Goal: Information Seeking & Learning: Learn about a topic

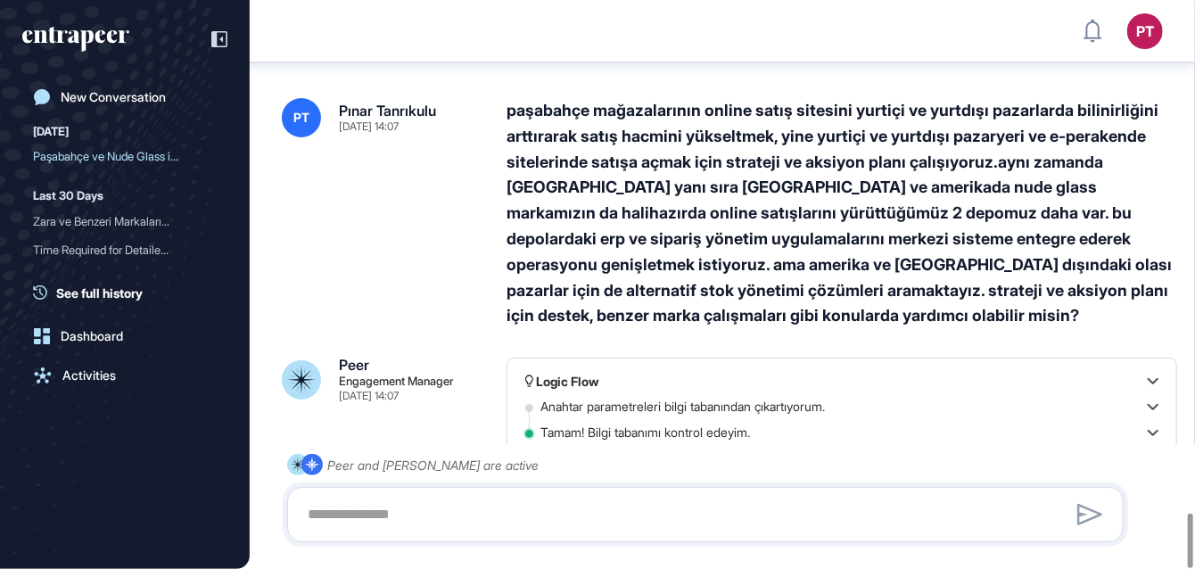
scroll to position [5397, 0]
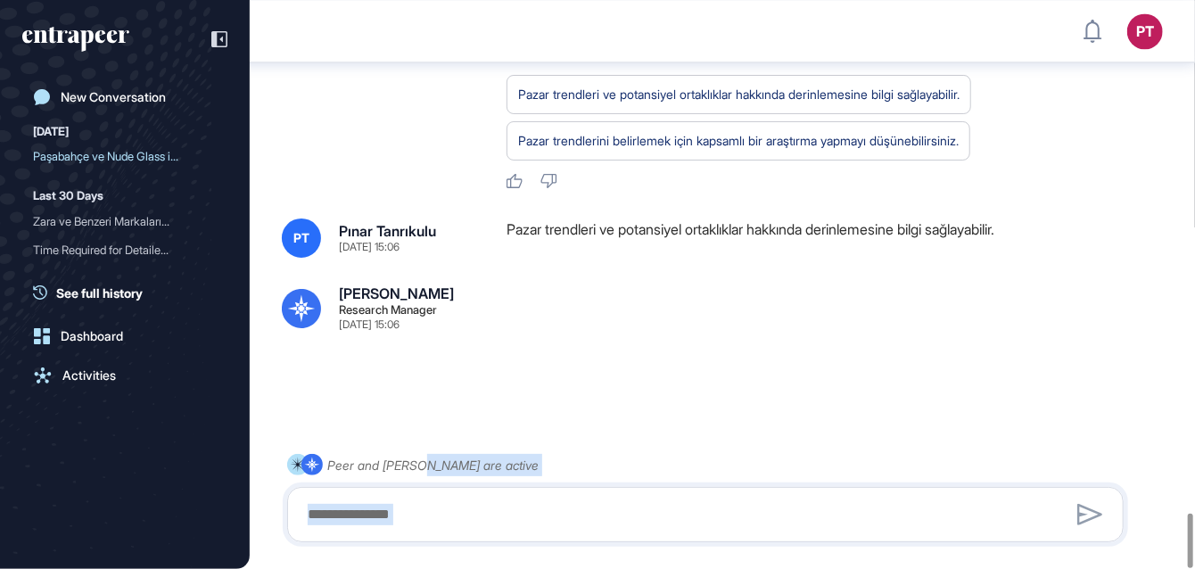
click at [425, 454] on div "Peer and Reese are active" at bounding box center [705, 498] width 837 height 88
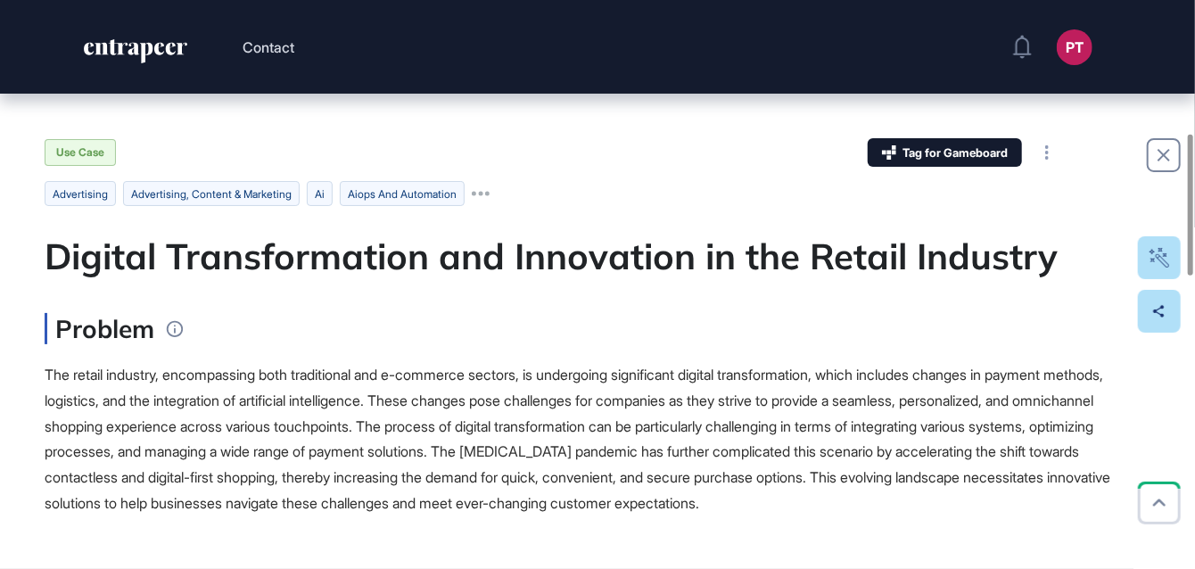
scroll to position [535, 0]
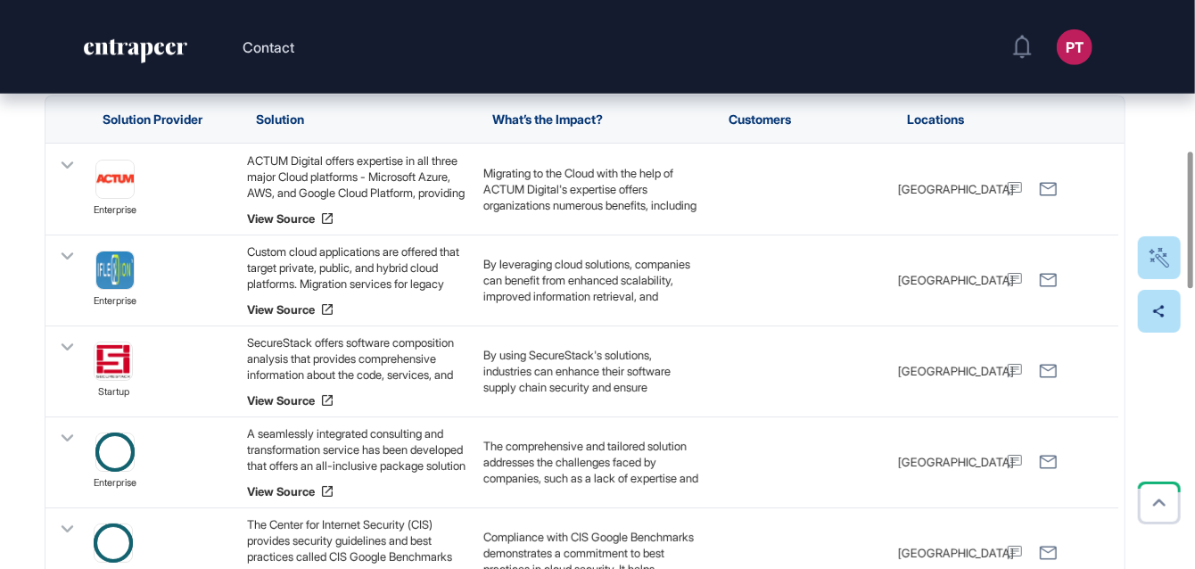
scroll to position [624, 0]
